Goal: Transaction & Acquisition: Book appointment/travel/reservation

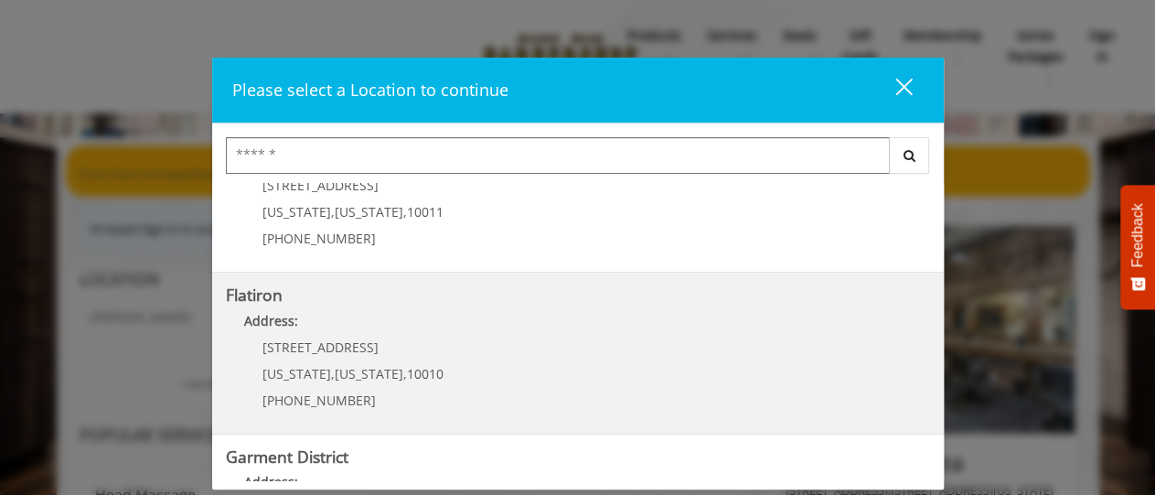
scroll to position [395, 0]
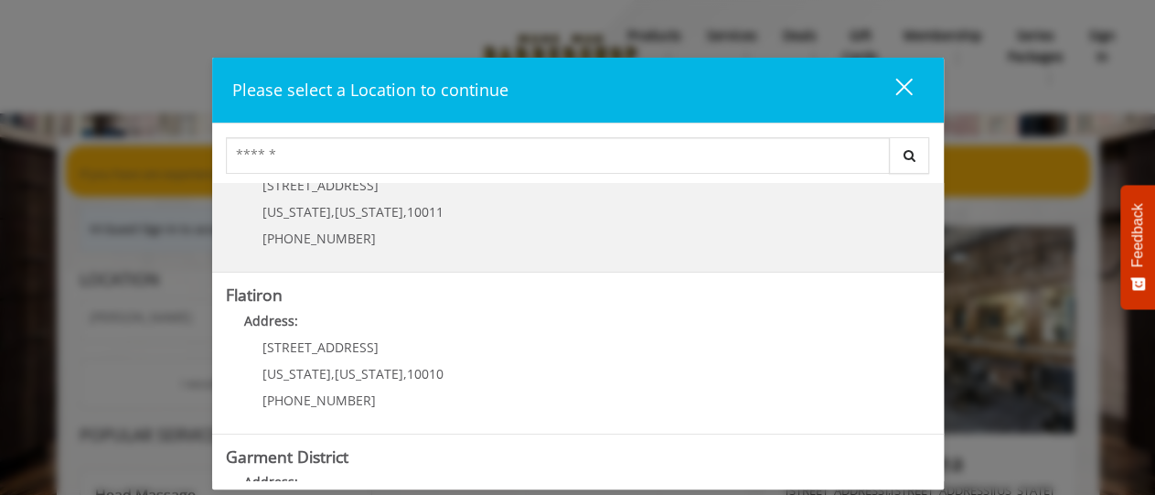
click at [480, 230] on Street "[GEOGRAPHIC_DATA] Address: [STREET_ADDRESS][US_STATE][US_STATE] (646) 850-0041" at bounding box center [578, 192] width 704 height 134
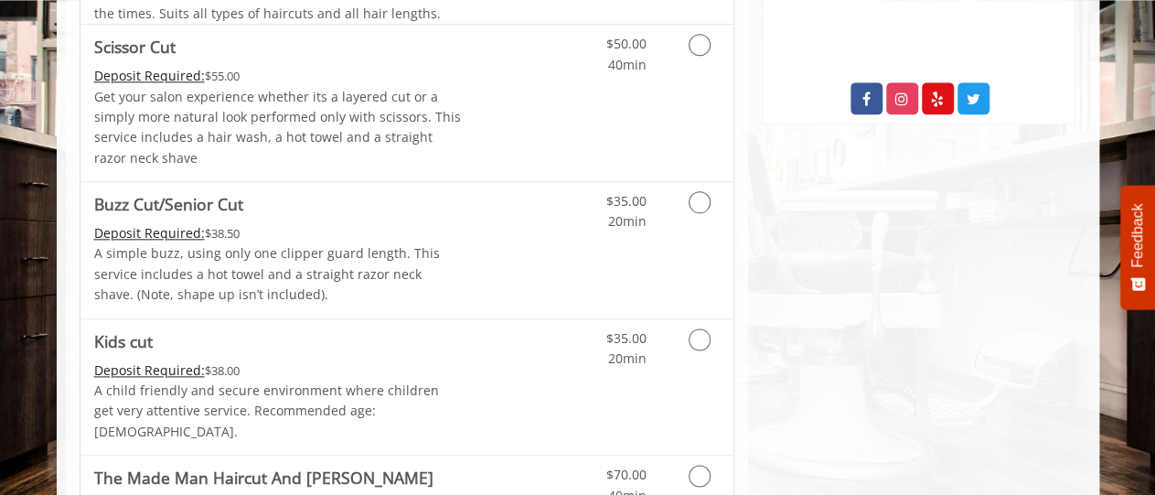
scroll to position [1046, 0]
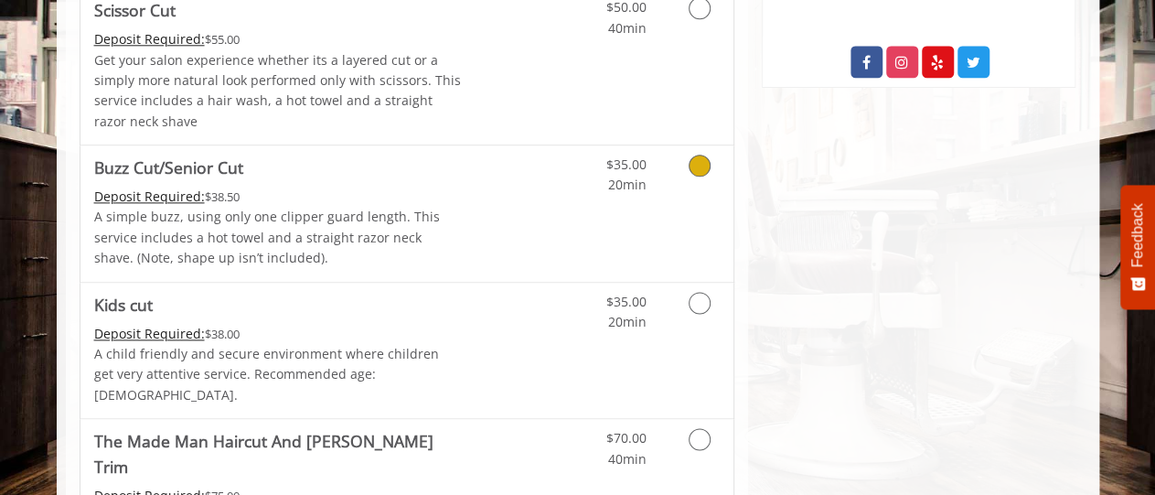
click at [699, 160] on icon "Grooming services" at bounding box center [700, 166] width 22 height 22
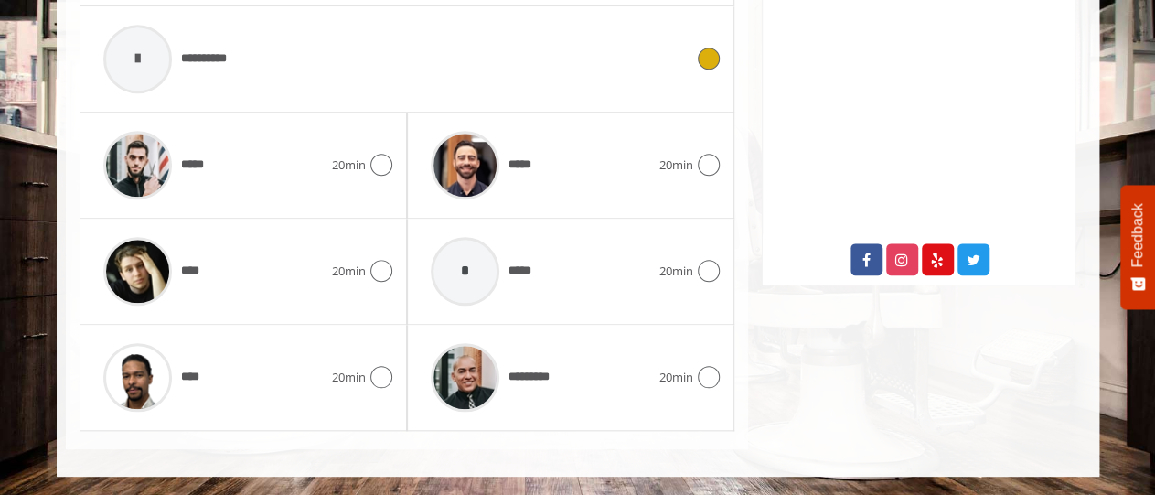
scroll to position [596, 0]
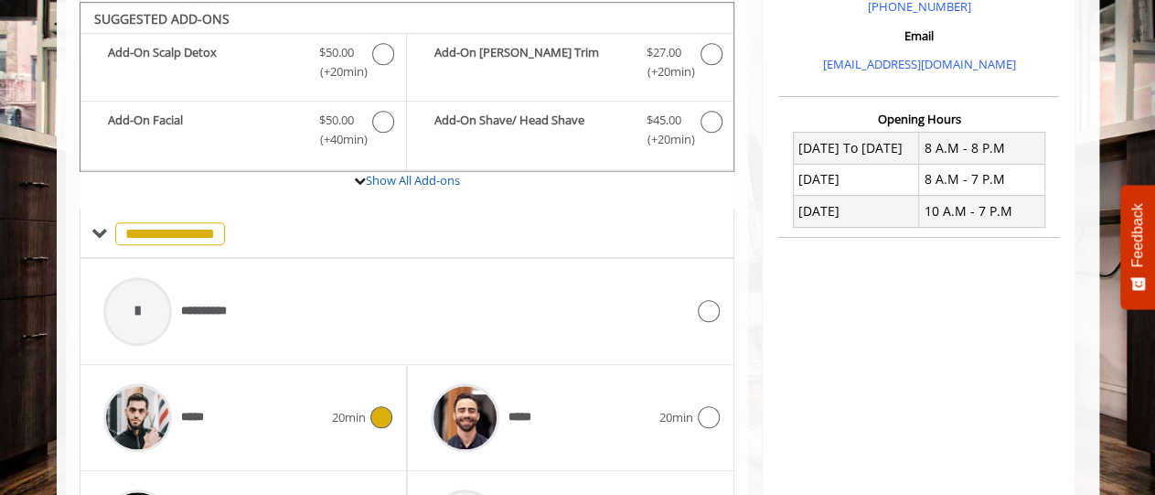
click at [377, 406] on icon at bounding box center [381, 417] width 22 height 22
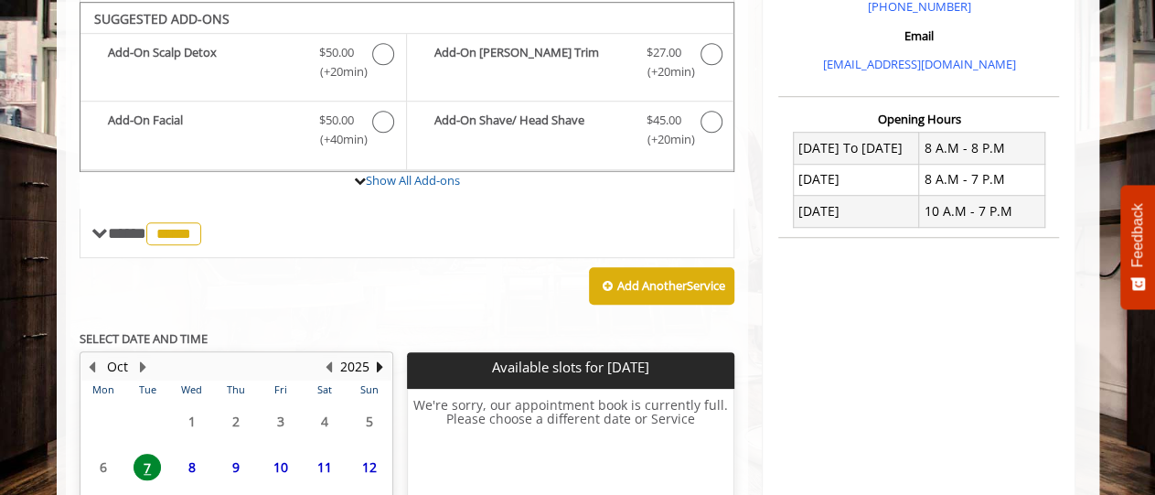
scroll to position [763, 0]
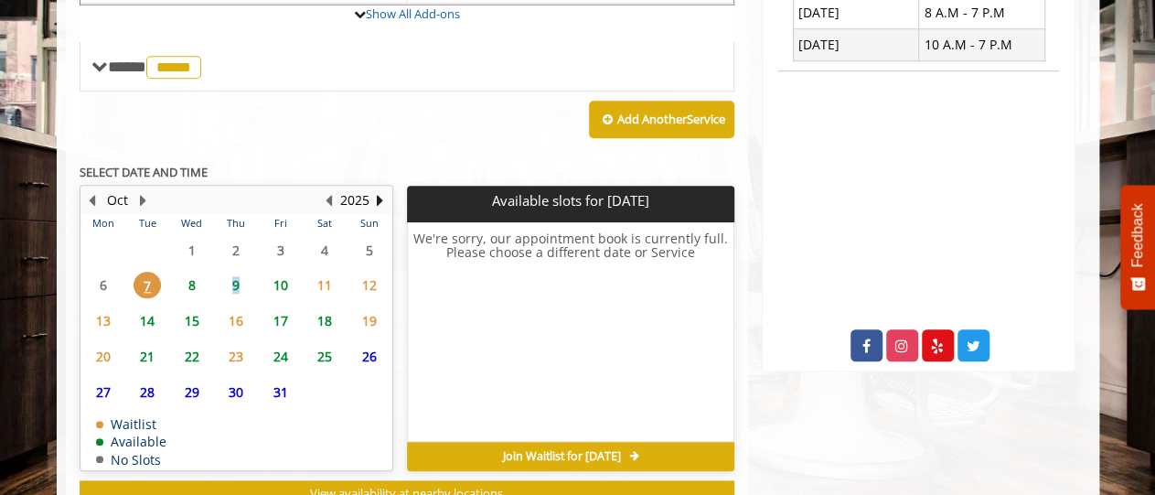
click at [236, 283] on span "9" at bounding box center [235, 285] width 27 height 27
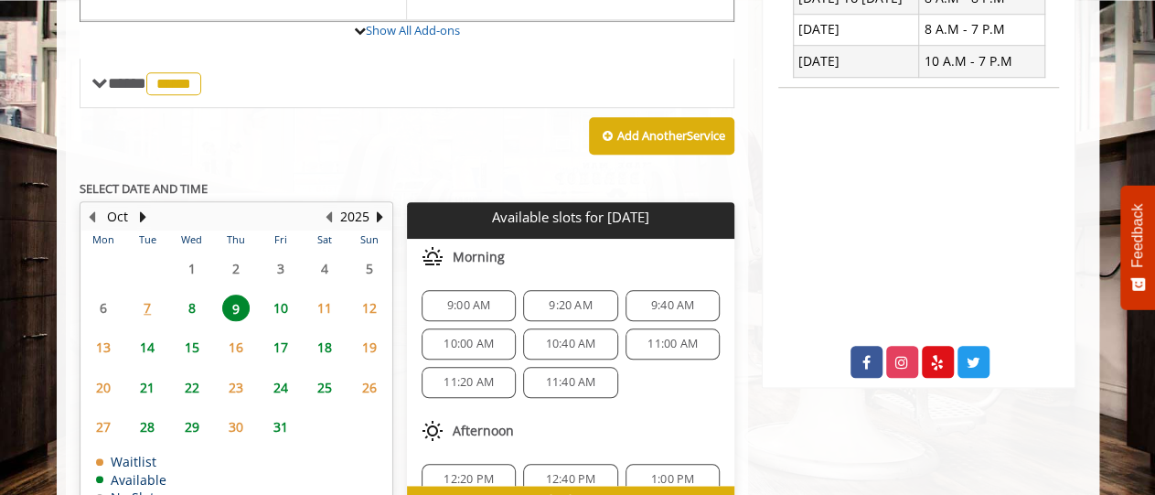
scroll to position [787, 0]
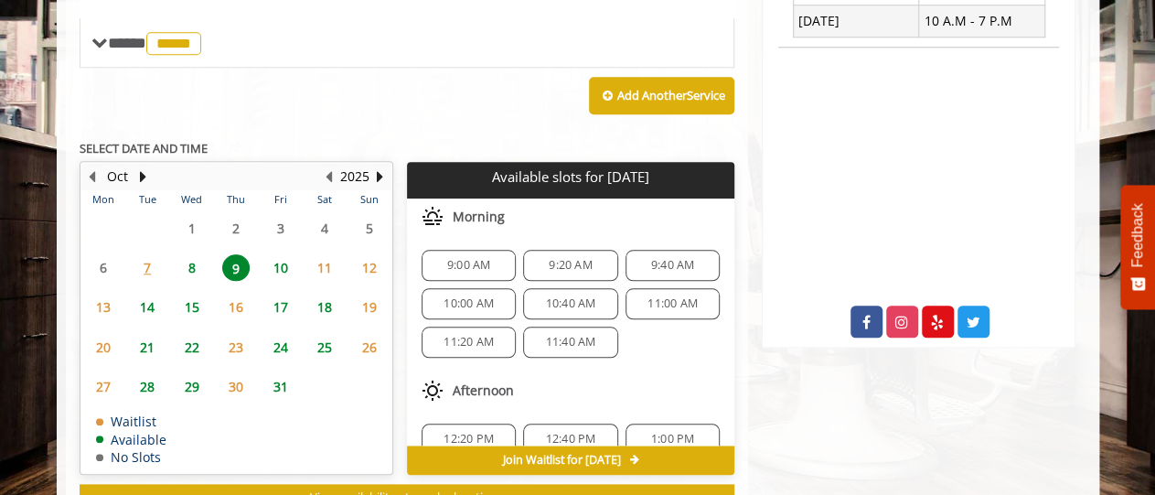
click at [180, 262] on span "8" at bounding box center [191, 267] width 27 height 27
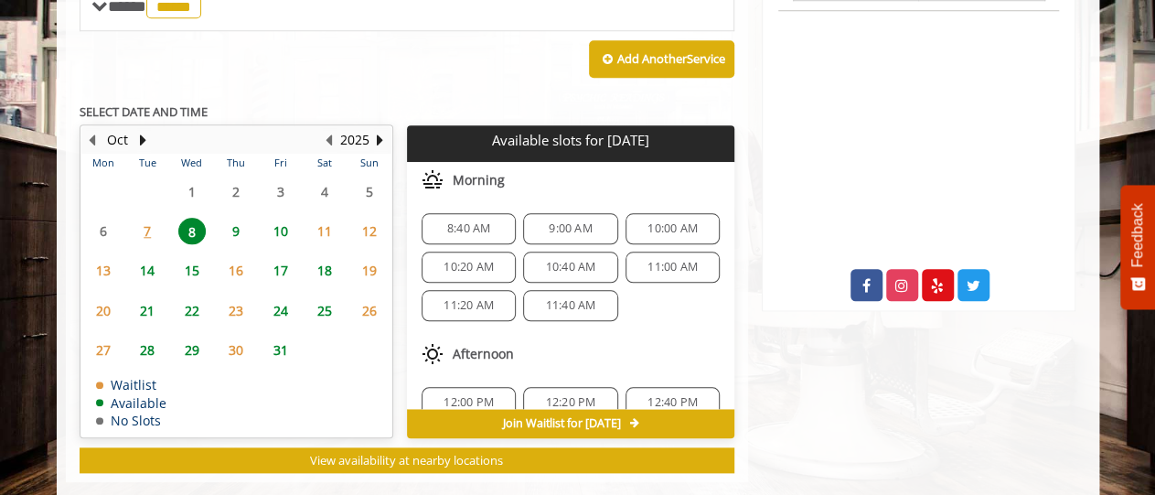
scroll to position [851, 0]
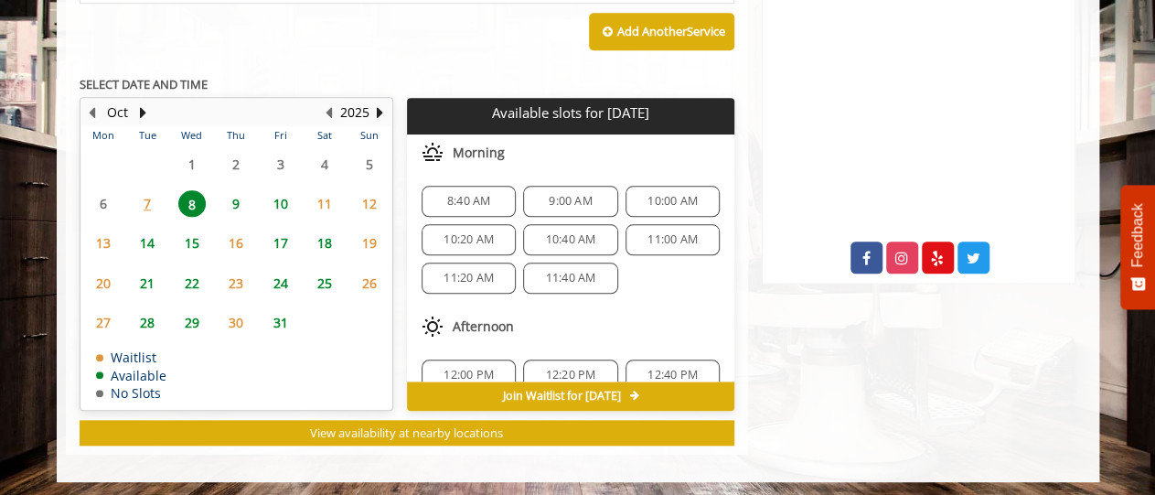
click at [239, 199] on span "9" at bounding box center [235, 203] width 27 height 27
click at [284, 201] on span "10" at bounding box center [280, 203] width 27 height 27
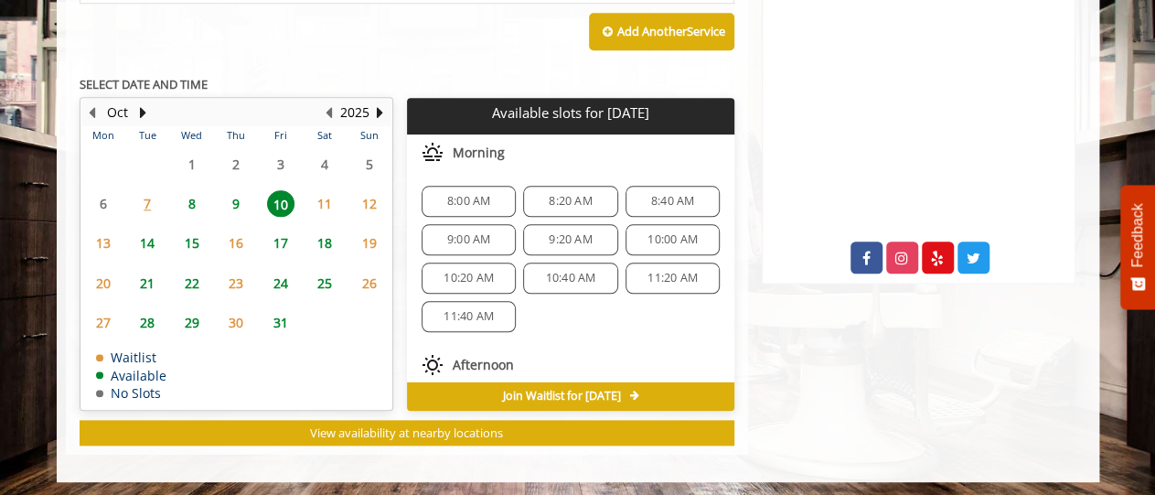
click at [147, 240] on span "14" at bounding box center [147, 243] width 27 height 27
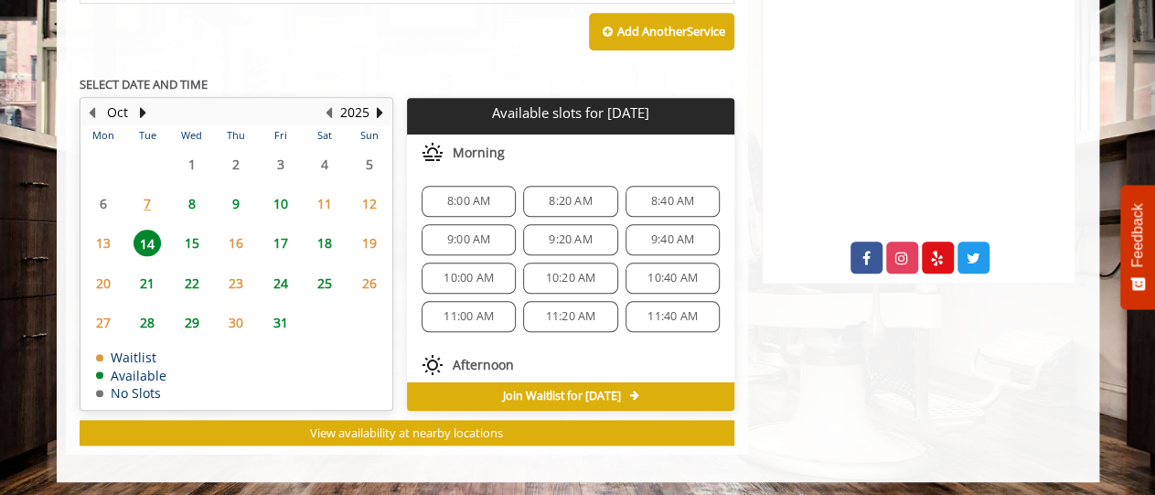
click at [191, 235] on span "15" at bounding box center [191, 243] width 27 height 27
click at [283, 234] on span "17" at bounding box center [280, 243] width 27 height 27
click at [325, 239] on span "18" at bounding box center [324, 243] width 27 height 27
click at [237, 198] on span "9" at bounding box center [235, 203] width 27 height 27
